Goal: Ask a question

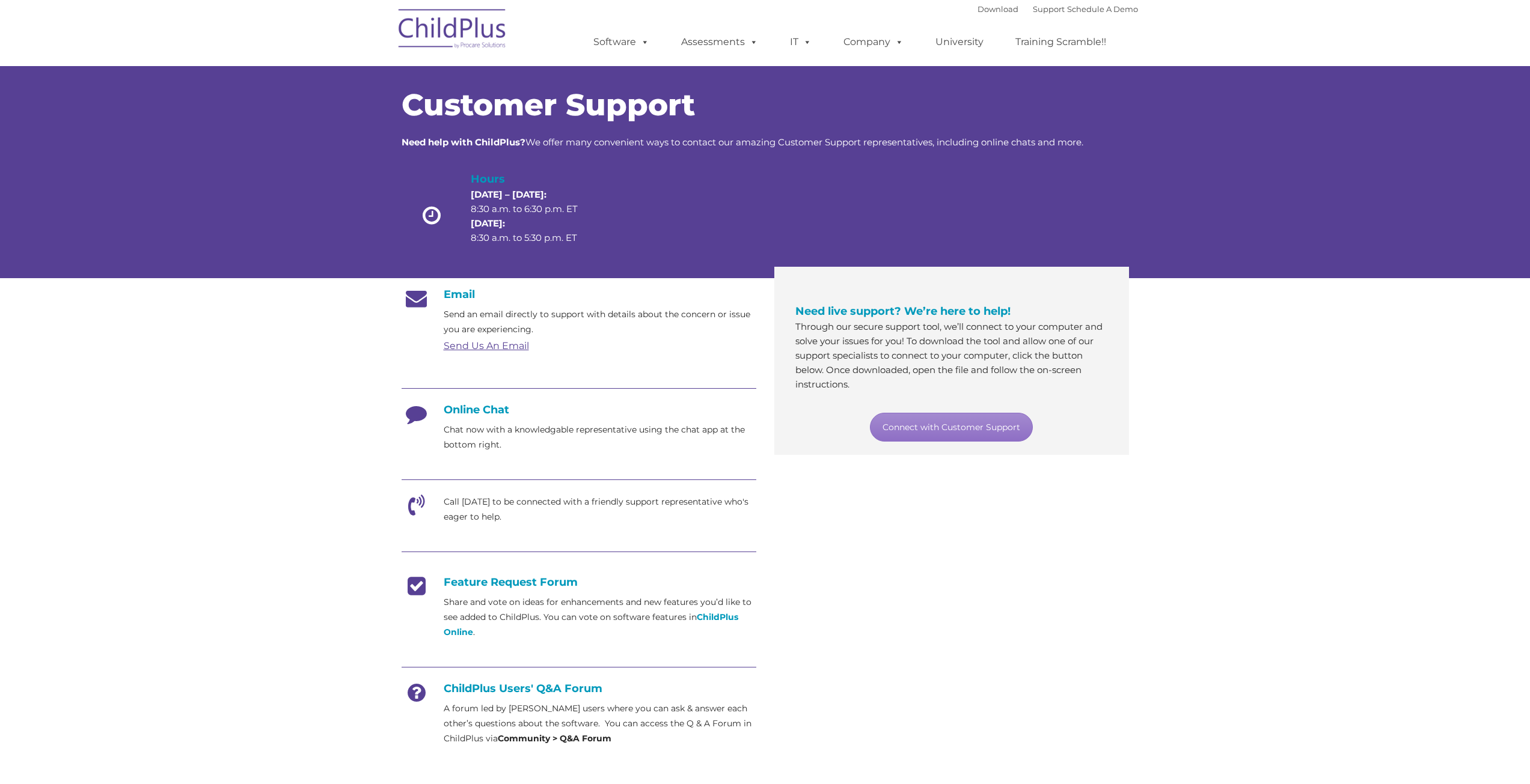
click at [462, 410] on h4 "Online Chat" at bounding box center [579, 410] width 355 height 13
click at [464, 414] on h4 "Online Chat" at bounding box center [579, 410] width 355 height 13
drag, startPoint x: 471, startPoint y: 501, endPoint x: 518, endPoint y: 476, distance: 53.2
click at [476, 503] on p "Call [DATE] to be connected with a friendly support representative who's eager …" at bounding box center [600, 509] width 313 height 30
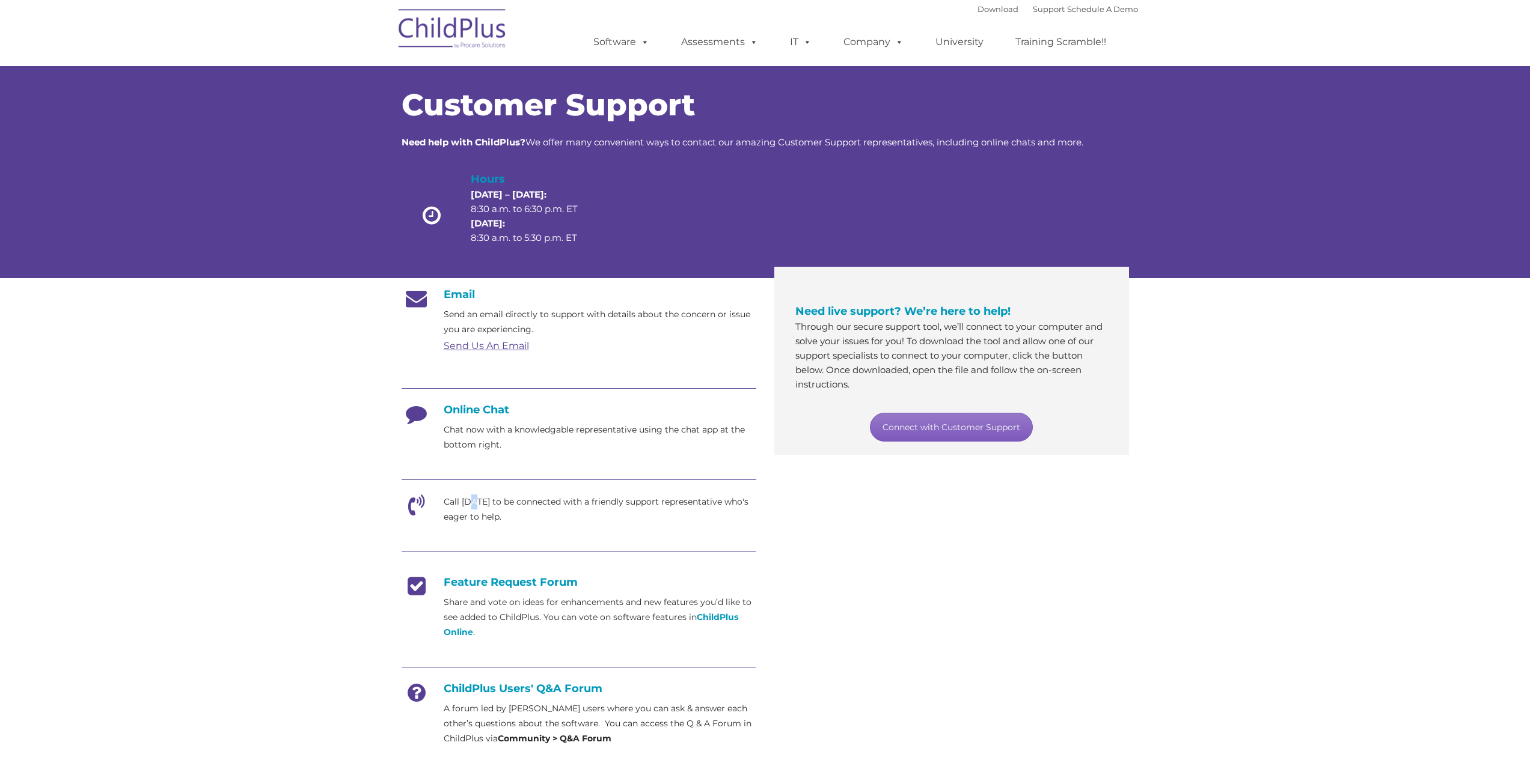
click at [998, 423] on link "Connect with Customer Support" at bounding box center [951, 427] width 163 height 29
click at [1253, 261] on div "Customer Support Need help with ChildPlus? We offer many convenient ways to con…" at bounding box center [765, 160] width 1530 height 236
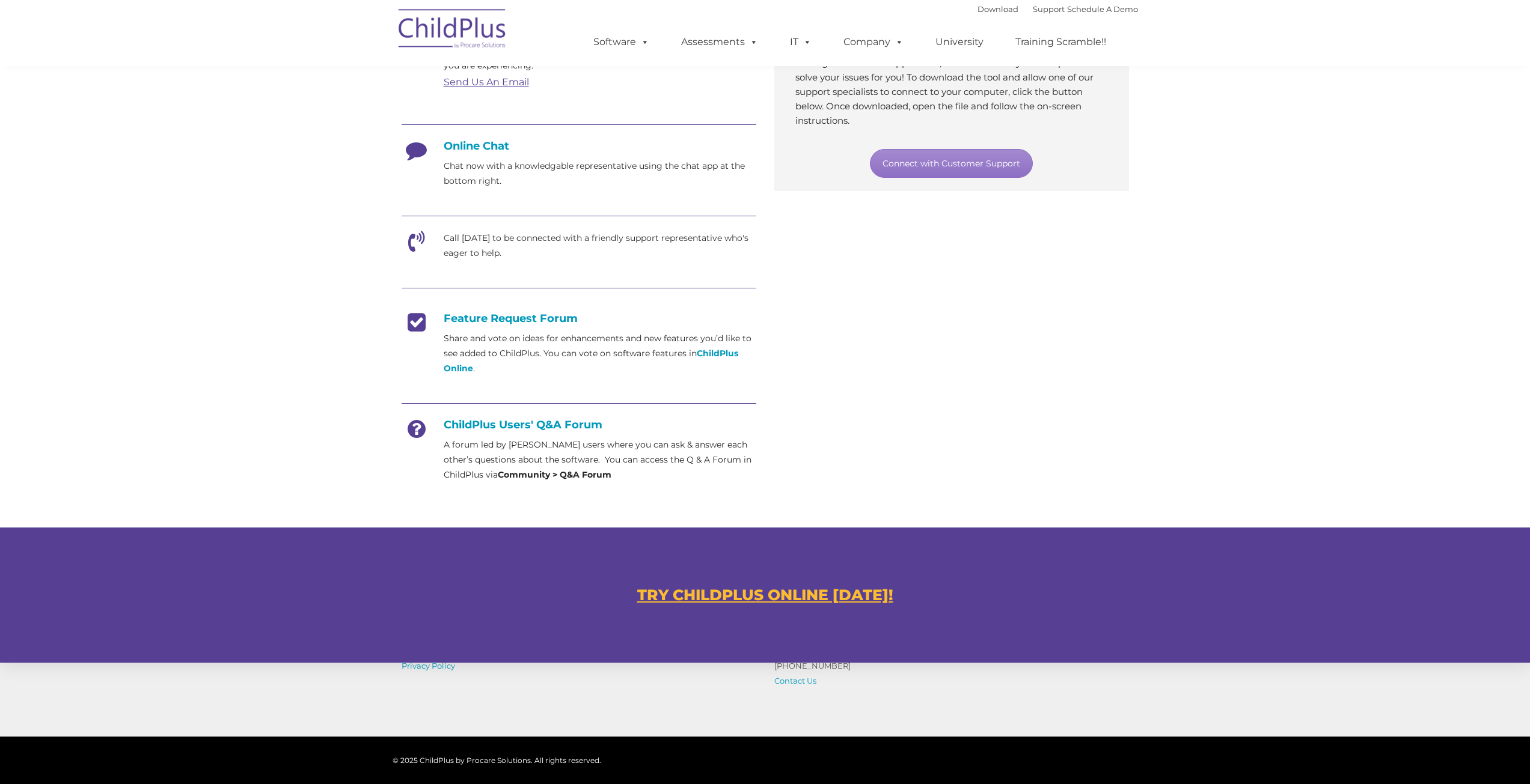
scroll to position [399, 0]
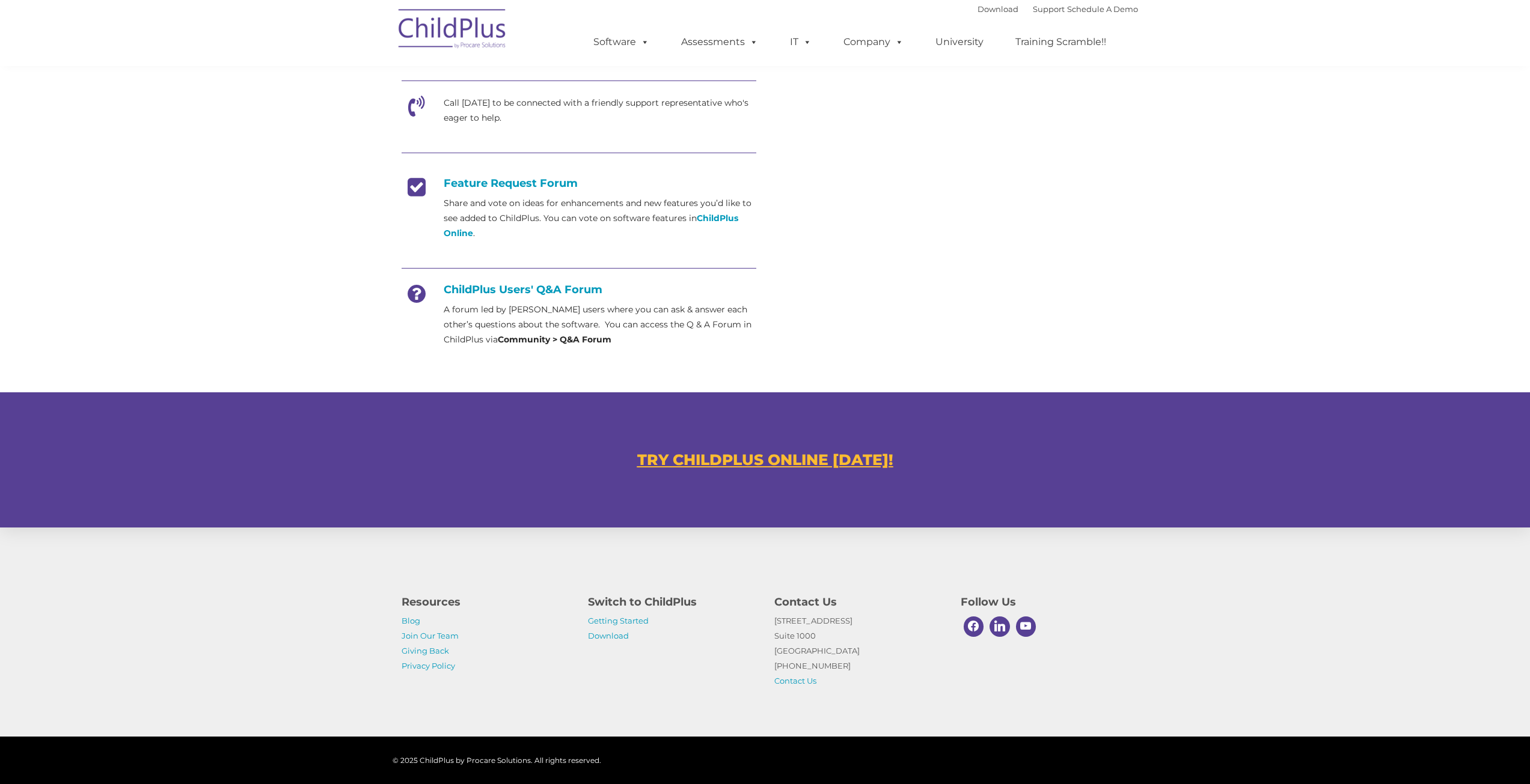
click at [771, 456] on u "TRY CHILDPLUS ONLINE [DATE]!" at bounding box center [765, 459] width 256 height 18
